Goal: Transaction & Acquisition: Purchase product/service

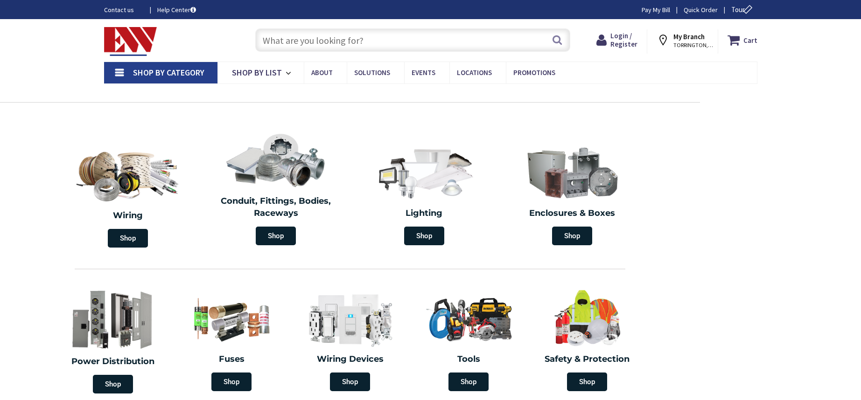
type input "[STREET_ADDRESS]"
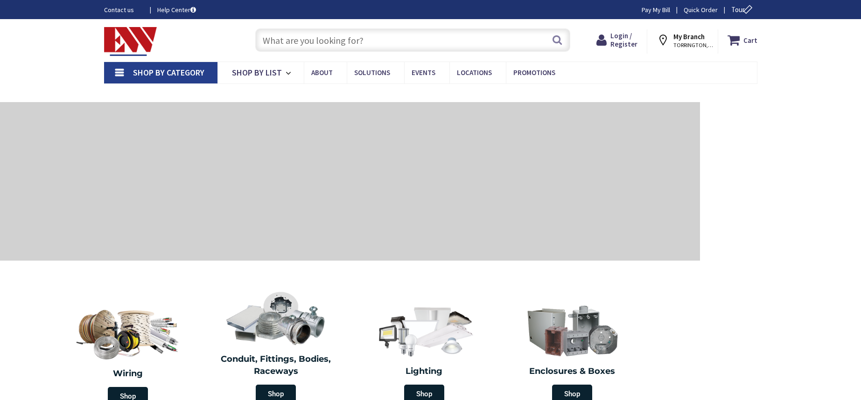
click at [351, 41] on input "text" at bounding box center [412, 39] width 315 height 23
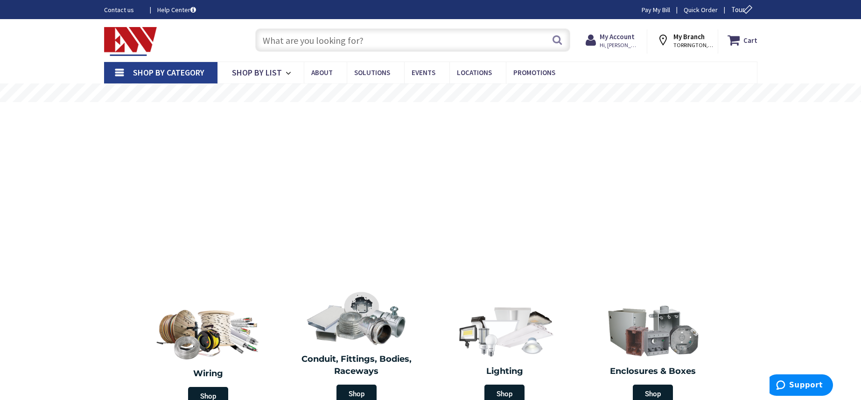
type input "r"
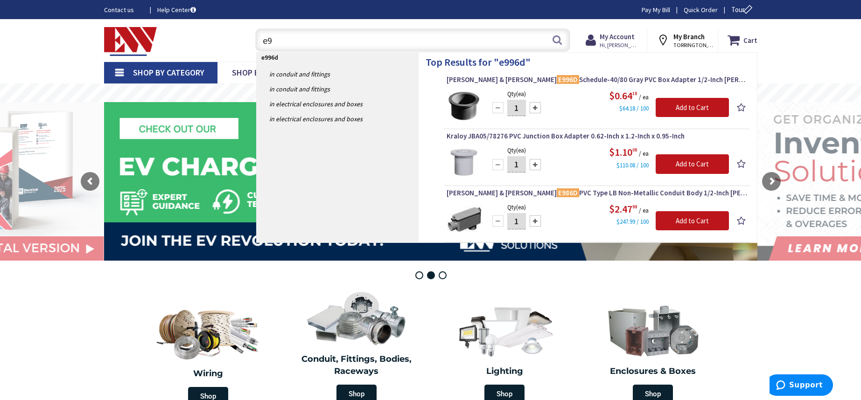
type input "e"
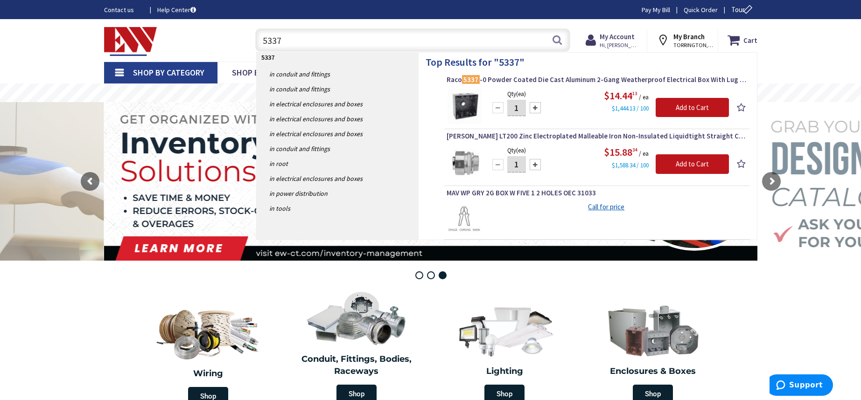
drag, startPoint x: 251, startPoint y: 40, endPoint x: 243, endPoint y: 38, distance: 9.0
click at [243, 38] on div "Toggle Nav 5337 5337 Search Cart My Cart Close You have no items in your shoppi…" at bounding box center [430, 40] width 667 height 31
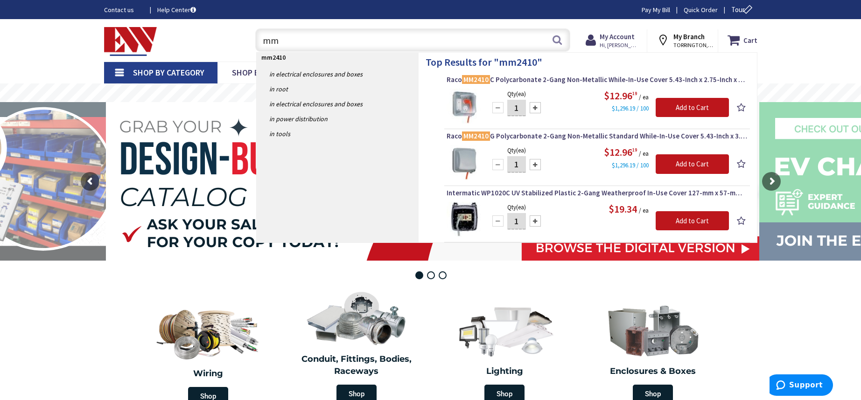
type input "m"
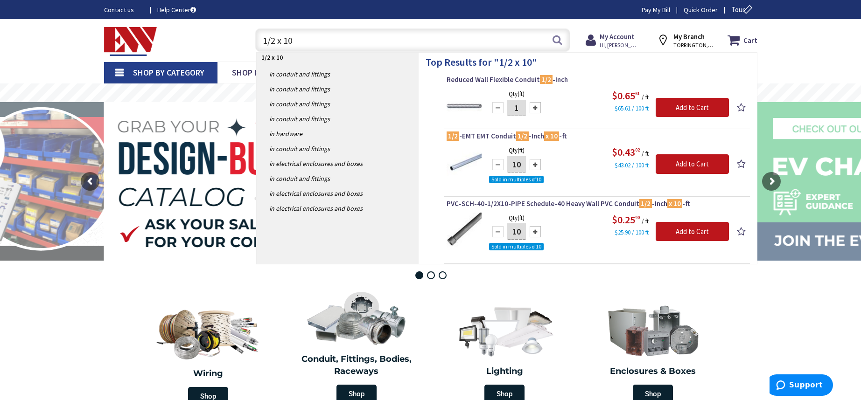
drag, startPoint x: 316, startPoint y: 40, endPoint x: 238, endPoint y: 30, distance: 78.1
click at [238, 30] on div "Toggle Nav 1/2 x 10 1/2 x 10 Search Cart My Cart Close You have no items in you…" at bounding box center [430, 40] width 667 height 31
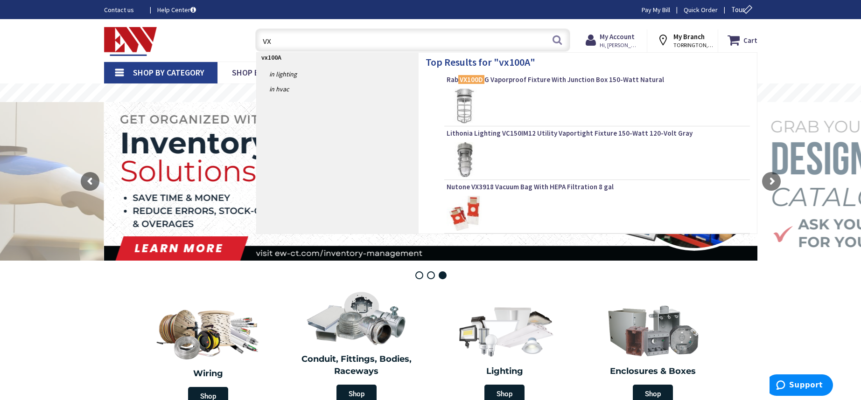
type input "v"
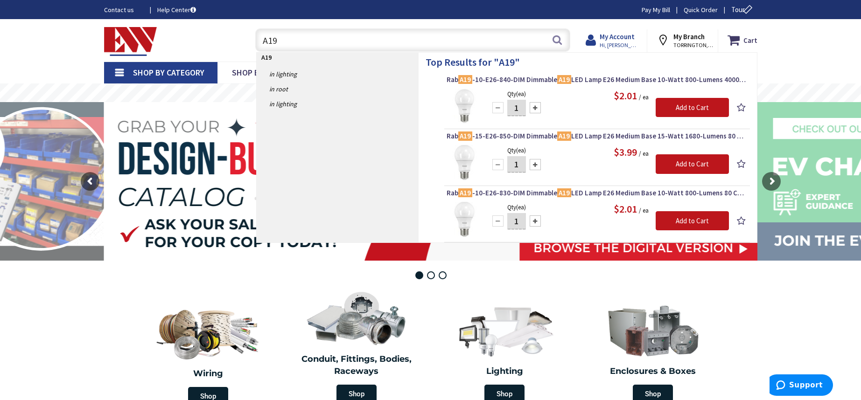
type input "A19"
click at [627, 38] on strong "My Account" at bounding box center [617, 36] width 35 height 9
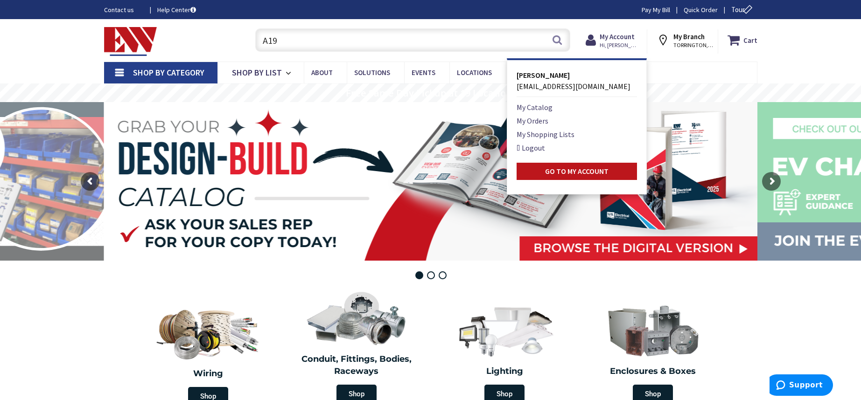
click at [539, 120] on link "My Orders" at bounding box center [532, 120] width 32 height 11
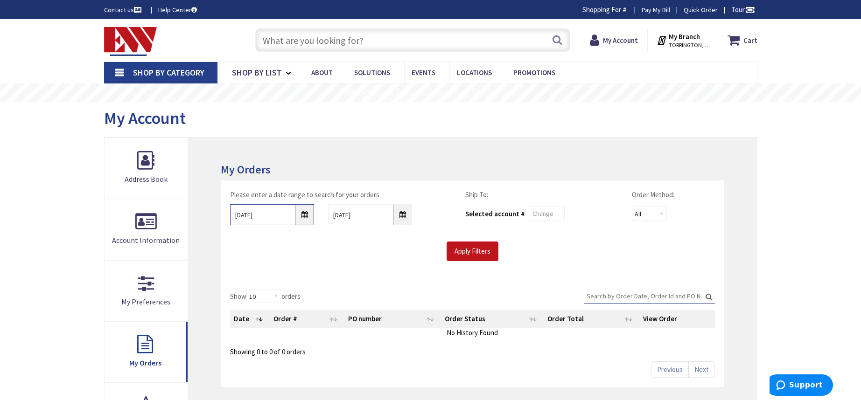
click at [304, 213] on input "9/2/2025" at bounding box center [272, 214] width 84 height 21
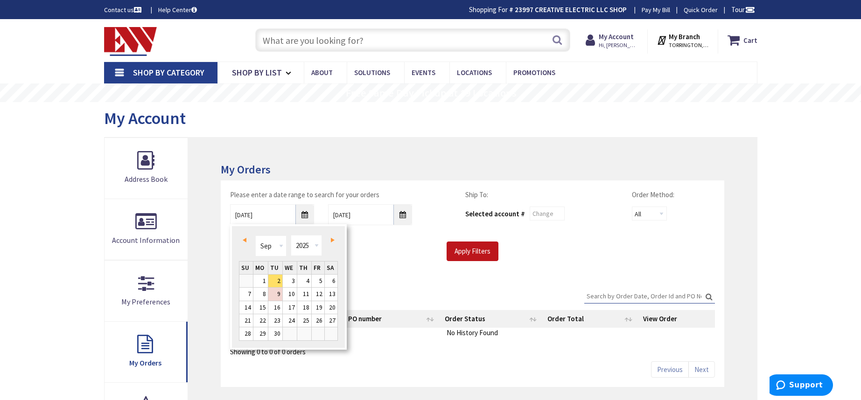
click at [245, 239] on span "Prev" at bounding box center [245, 240] width 4 height 5
type input "08/01/2025"
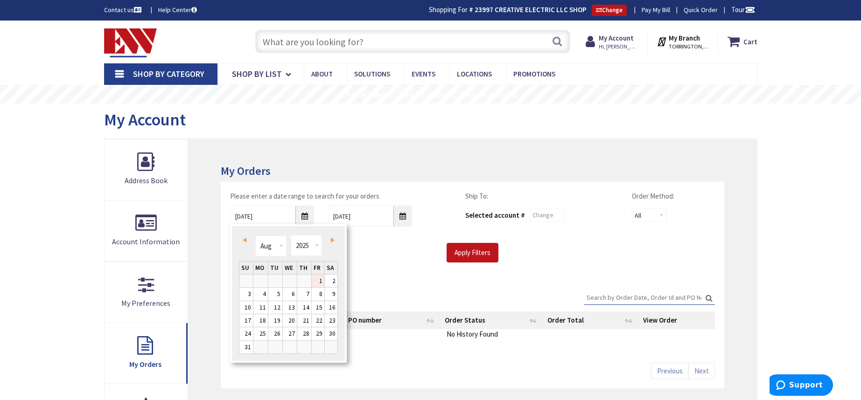
click at [315, 283] on link "1" at bounding box center [318, 281] width 13 height 13
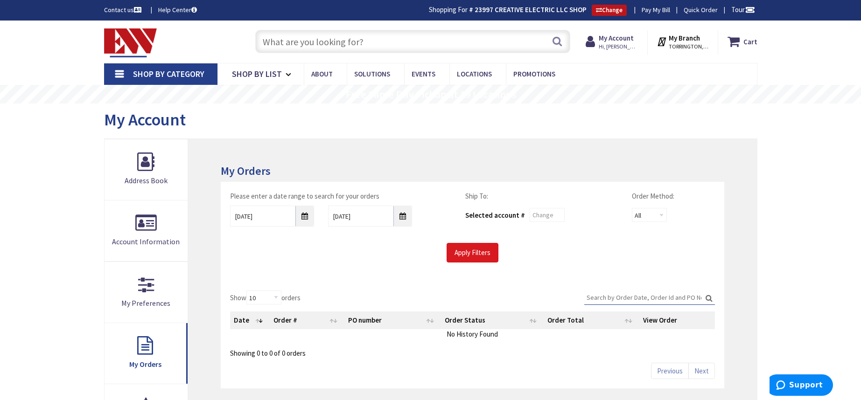
click at [472, 254] on input "Apply Filters" at bounding box center [473, 253] width 52 height 20
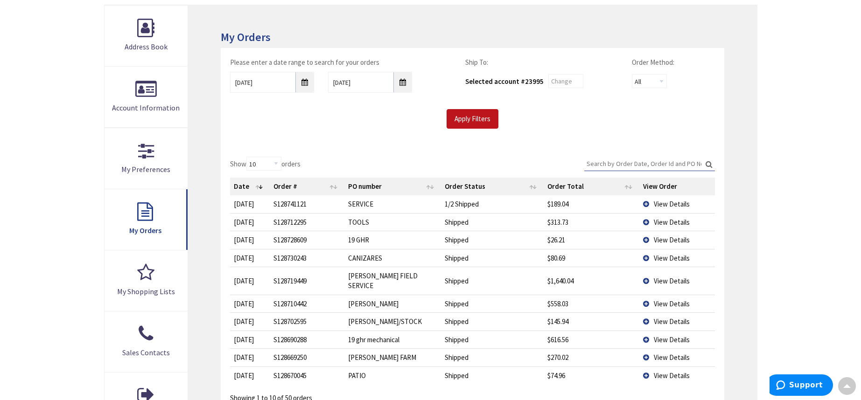
scroll to position [199, 0]
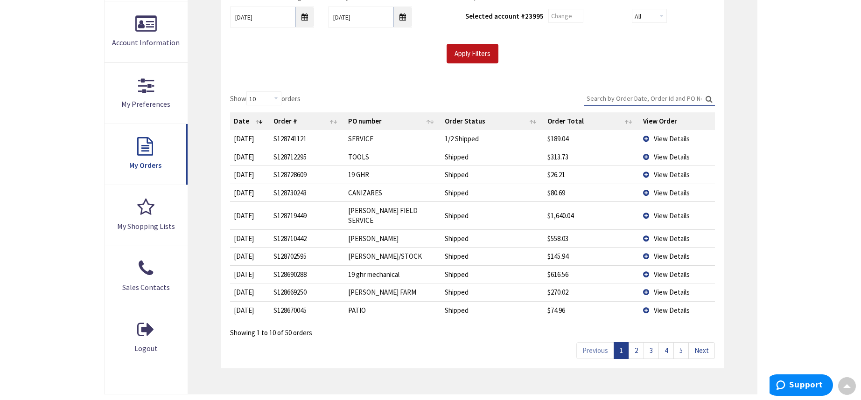
click at [634, 342] on link "2" at bounding box center [635, 350] width 15 height 16
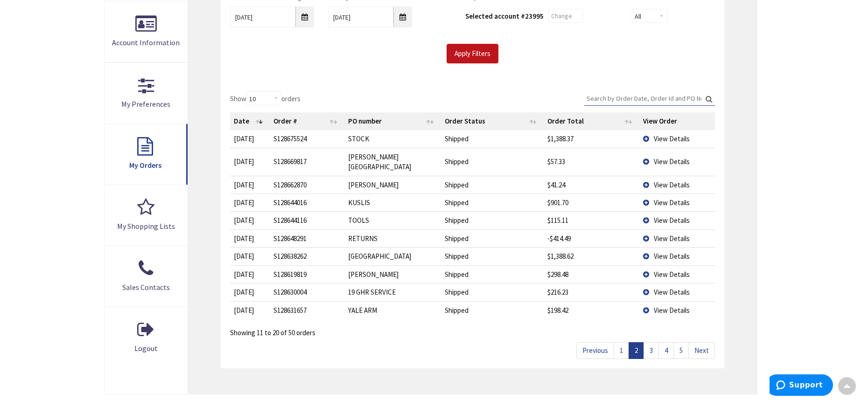
click at [651, 342] on link "3" at bounding box center [650, 350] width 15 height 16
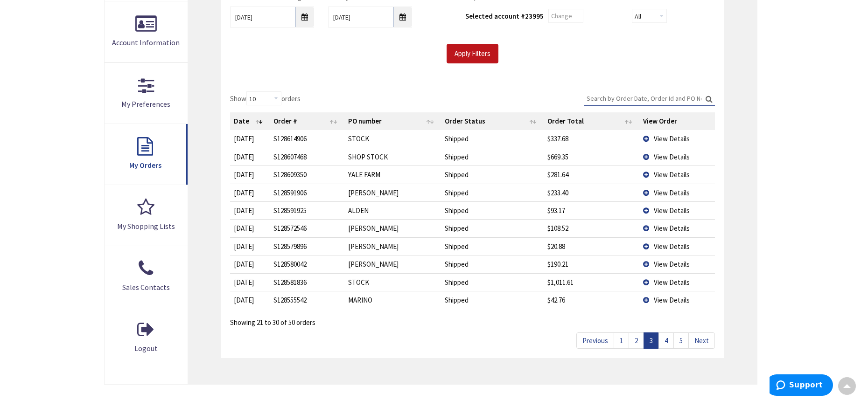
click at [646, 296] on td "View Details" at bounding box center [677, 300] width 76 height 18
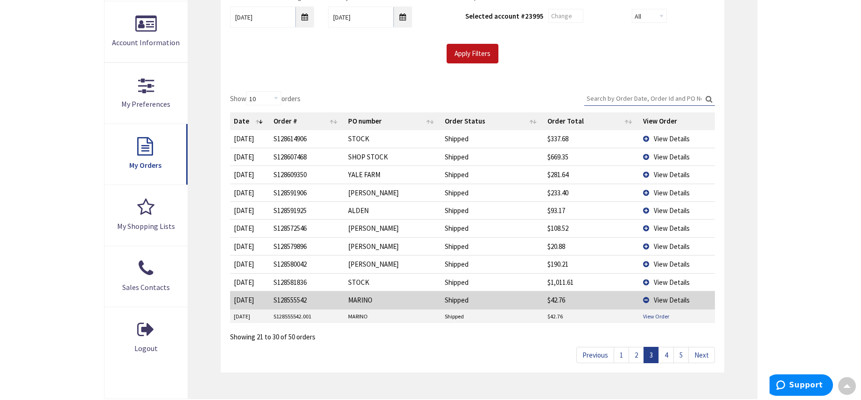
click at [656, 314] on link "View Order" at bounding box center [656, 317] width 26 height 8
click at [670, 351] on link "4" at bounding box center [665, 355] width 15 height 16
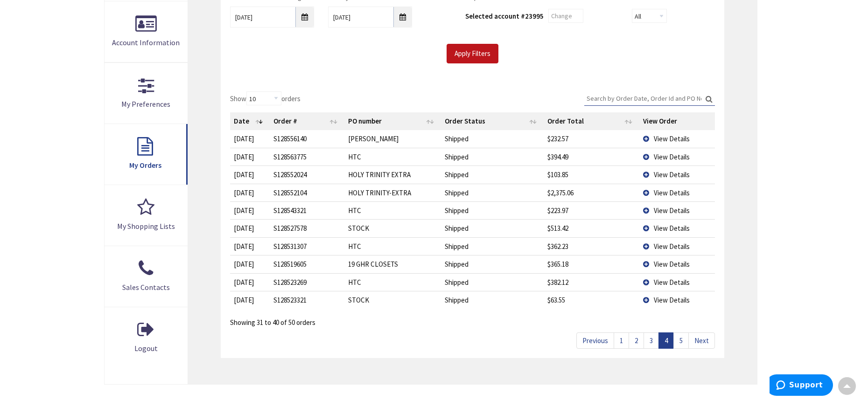
click at [682, 341] on link "5" at bounding box center [680, 341] width 15 height 16
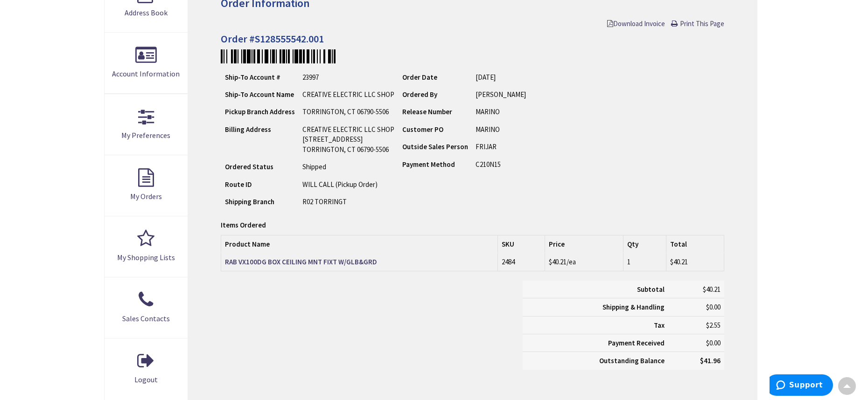
scroll to position [151, 0]
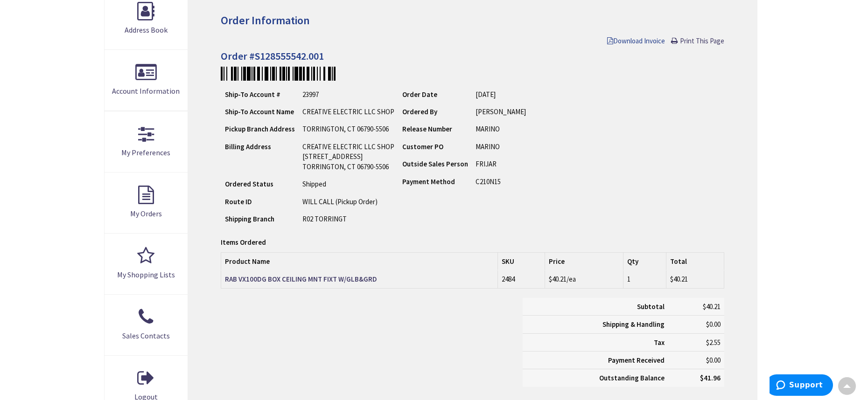
click at [647, 40] on span "Download Invoice" at bounding box center [636, 40] width 58 height 9
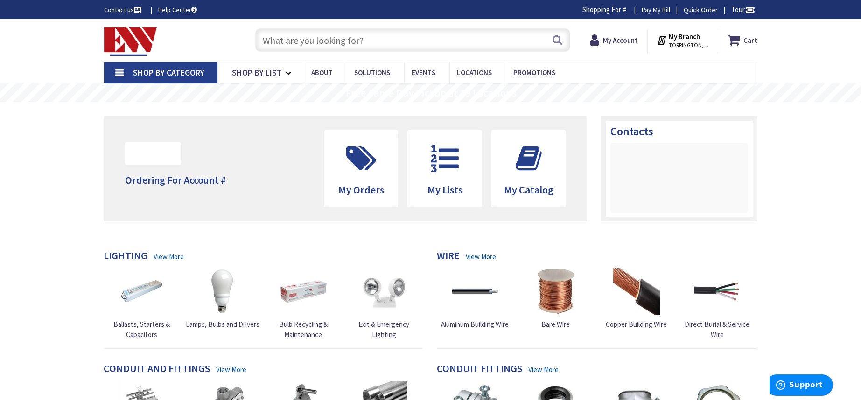
click at [385, 43] on input "text" at bounding box center [412, 39] width 315 height 23
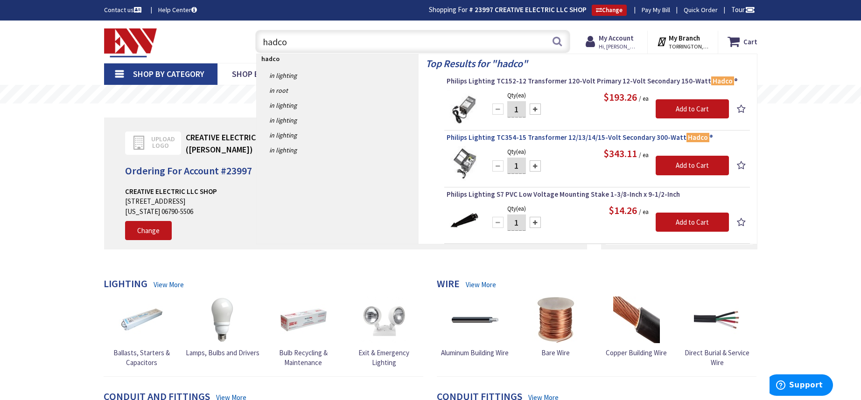
type input "hadco"
click at [586, 137] on span "Philips Lighting TC354-15 Transformer 12/13/14/15-Volt Secondary 300-Watt Hadco…" at bounding box center [597, 137] width 301 height 9
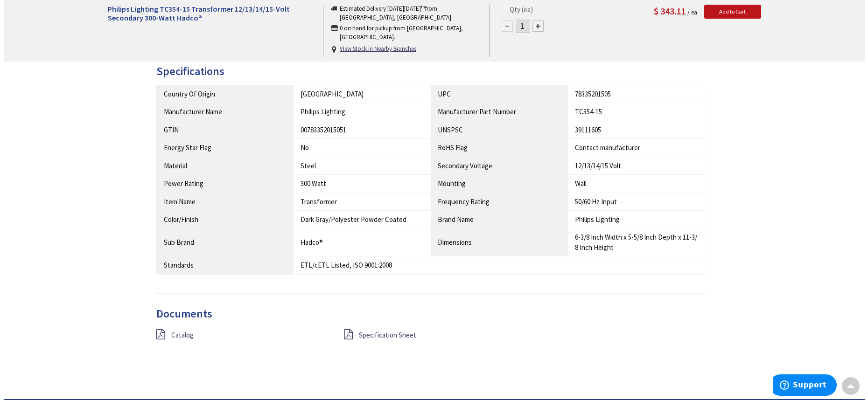
scroll to position [103, 0]
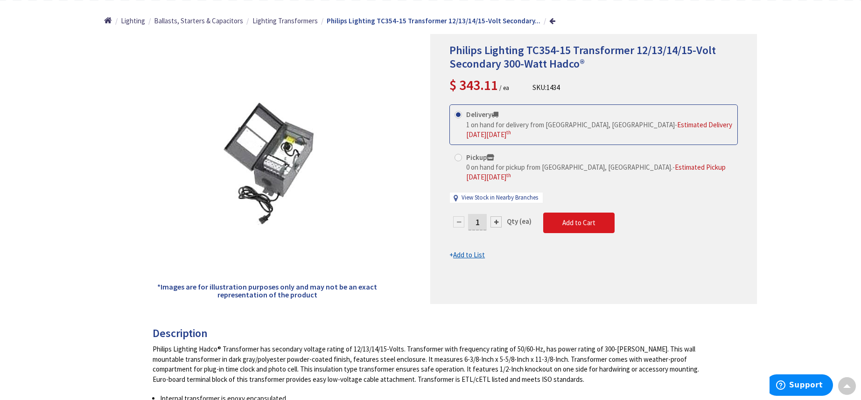
click at [579, 222] on span "Add to Cart" at bounding box center [578, 222] width 33 height 9
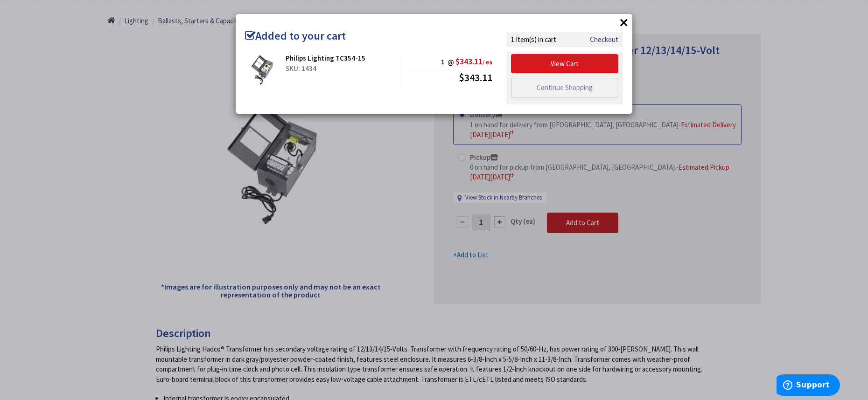
click at [575, 63] on link "View Cart" at bounding box center [564, 64] width 107 height 20
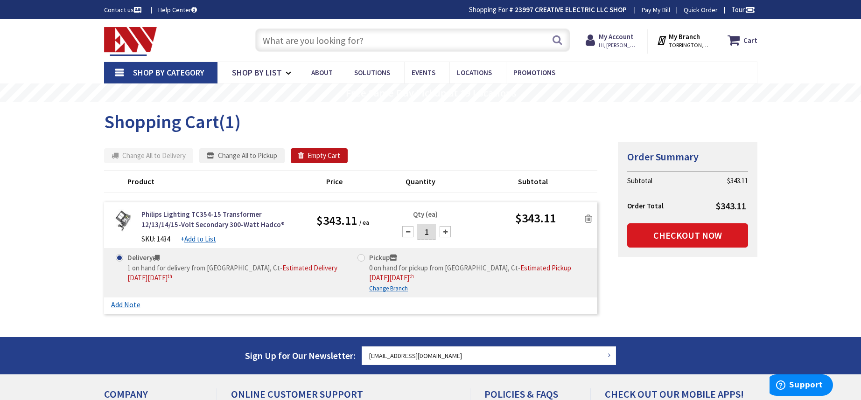
click at [671, 233] on link "Checkout Now" at bounding box center [687, 235] width 121 height 24
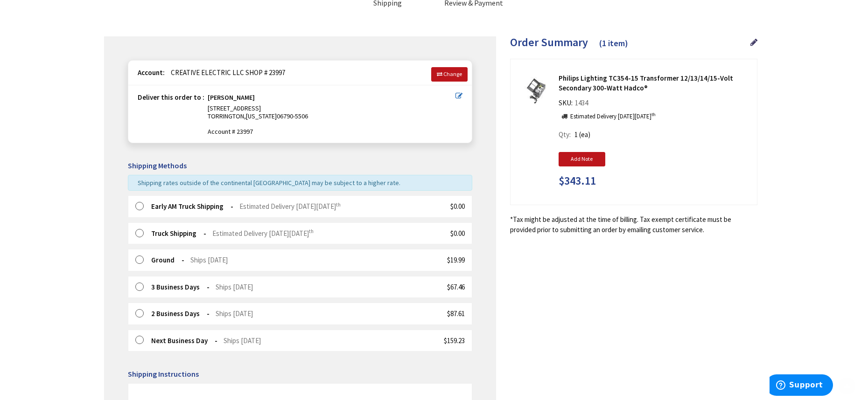
scroll to position [136, 0]
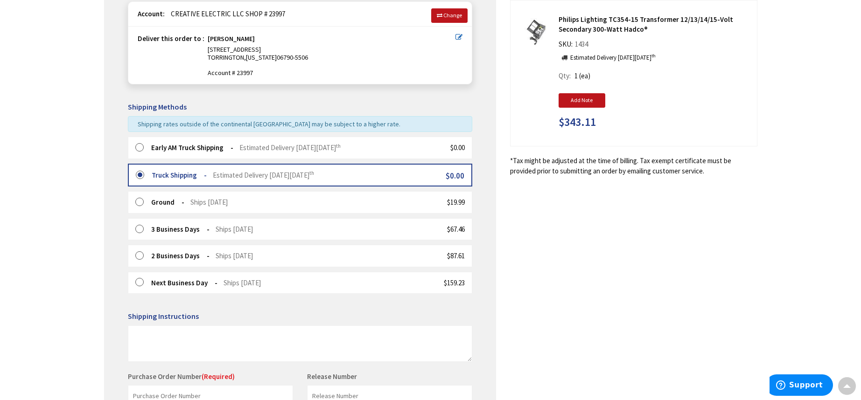
click at [140, 171] on label at bounding box center [143, 175] width 14 height 9
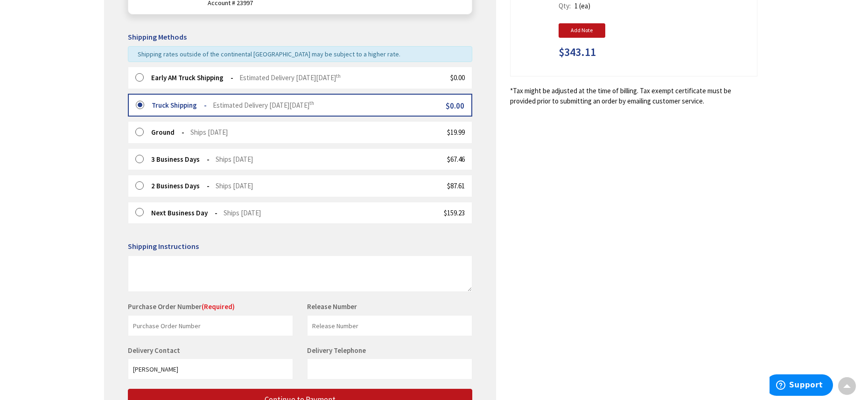
scroll to position [283, 0]
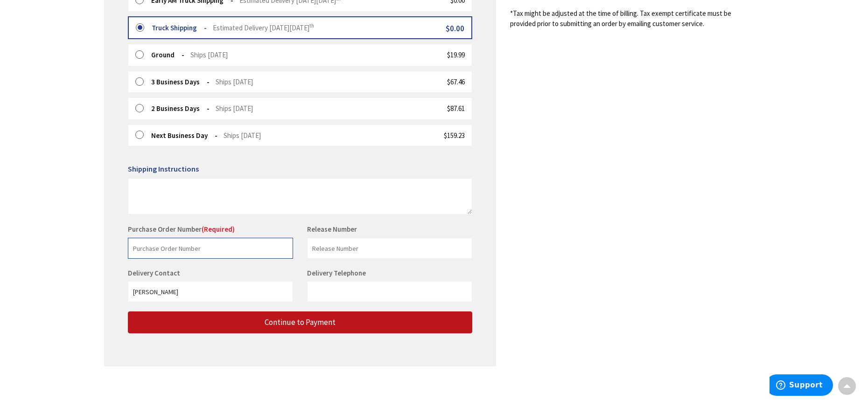
click at [209, 247] on input "text" at bounding box center [210, 248] width 165 height 21
type input "HEINER"
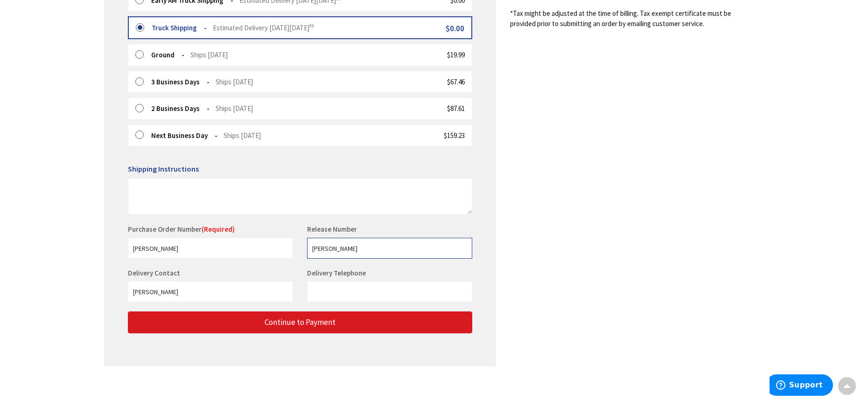
type input "HEINER"
click at [319, 319] on span "Continue to Payment" at bounding box center [300, 322] width 71 height 10
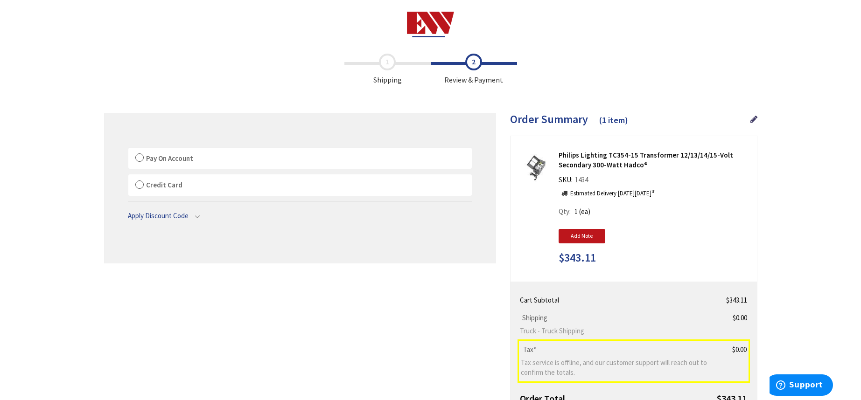
click at [142, 157] on label "Pay On Account" at bounding box center [299, 158] width 343 height 21
click at [128, 150] on input "Pay On Account" at bounding box center [128, 150] width 0 height 0
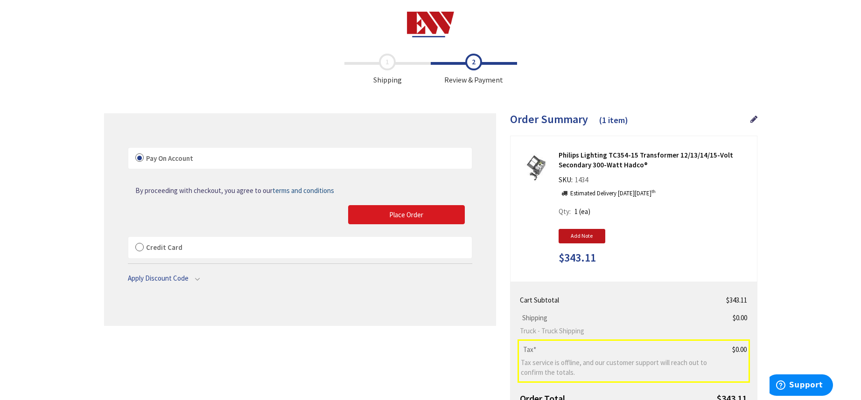
click at [401, 214] on span "Place Order" at bounding box center [406, 214] width 34 height 9
